Goal: Check status: Check status

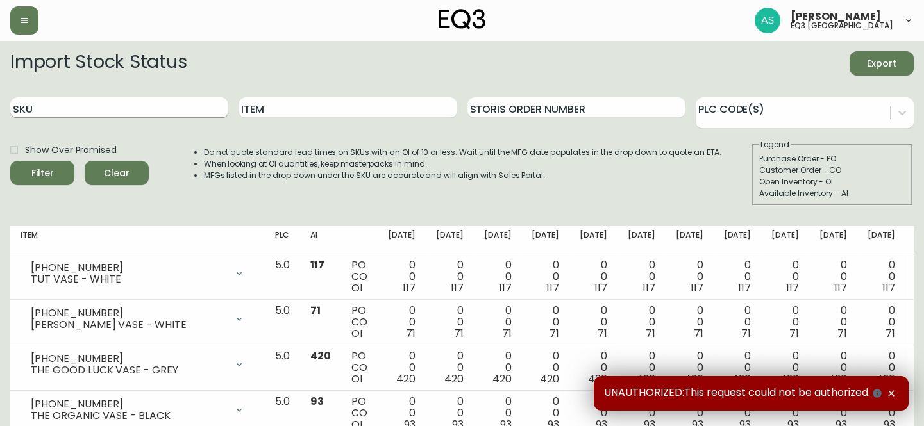
click at [58, 108] on input "SKU" at bounding box center [119, 107] width 218 height 21
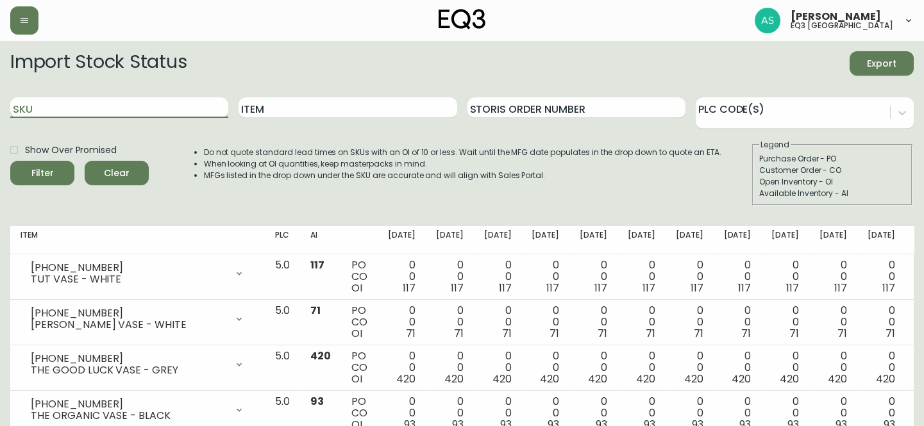
paste input "7130-0451-13"
click at [10, 161] on button "Filter" at bounding box center [42, 173] width 64 height 24
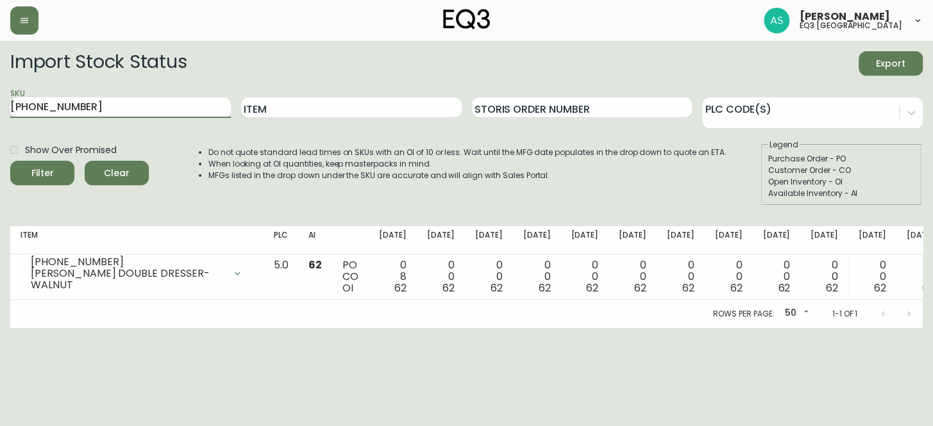
drag, startPoint x: 99, startPoint y: 105, endPoint x: 0, endPoint y: 96, distance: 99.1
click at [0, 96] on main "Import Stock Status Export SKU 7130-0451-13 Item Storis Order Number PLC Code(s…" at bounding box center [466, 184] width 933 height 287
paste input "432"
type input "7130-432-13"
click at [10, 161] on button "Filter" at bounding box center [42, 173] width 64 height 24
